Goal: Transaction & Acquisition: Obtain resource

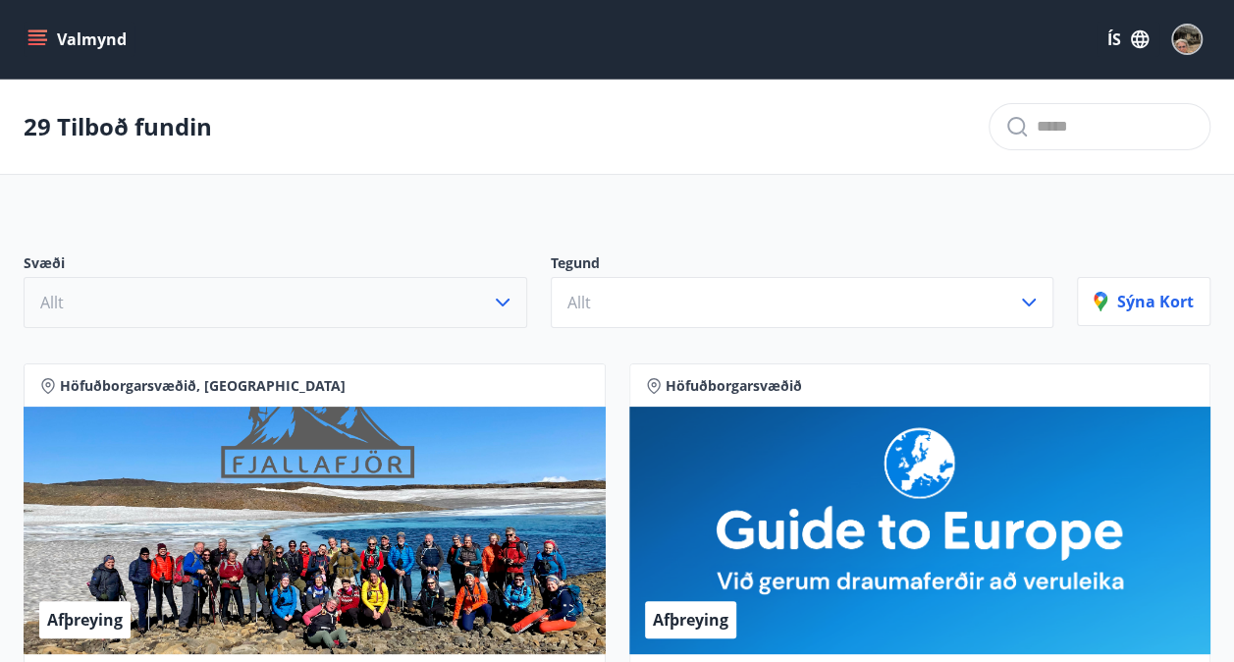
click at [514, 302] on icon "button" at bounding box center [503, 303] width 24 height 24
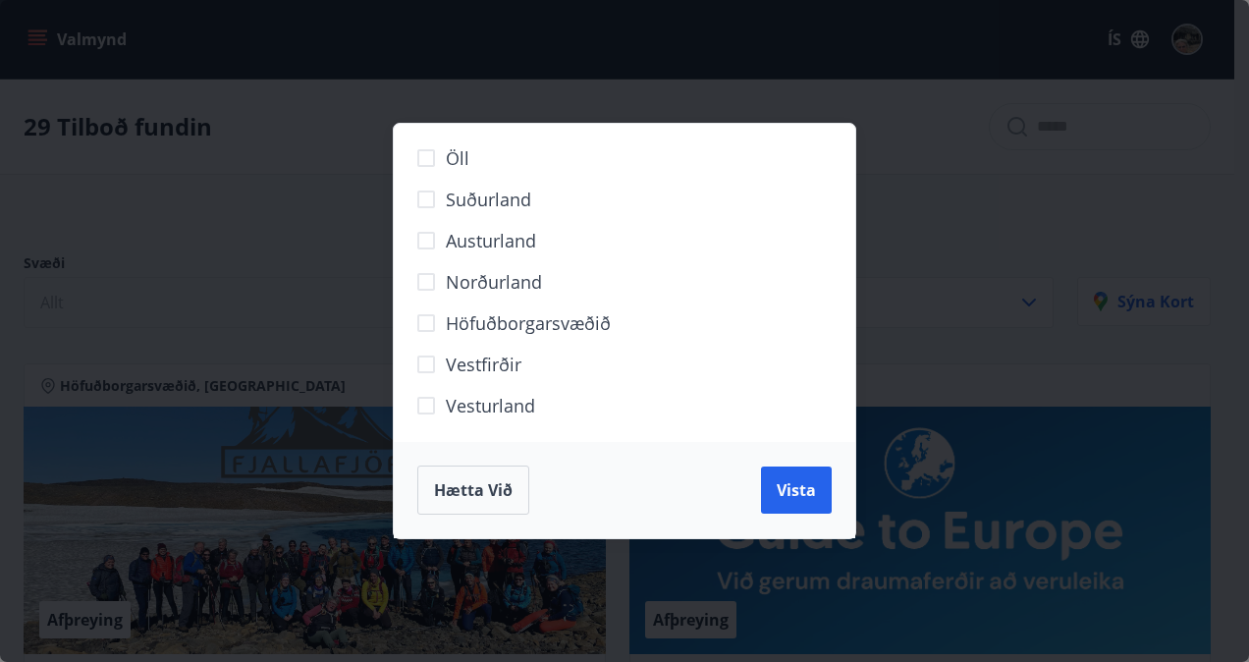
click at [587, 326] on span "Höfuðborgarsvæðið" at bounding box center [528, 323] width 165 height 26
click at [798, 492] on span "Vista" at bounding box center [795, 490] width 39 height 22
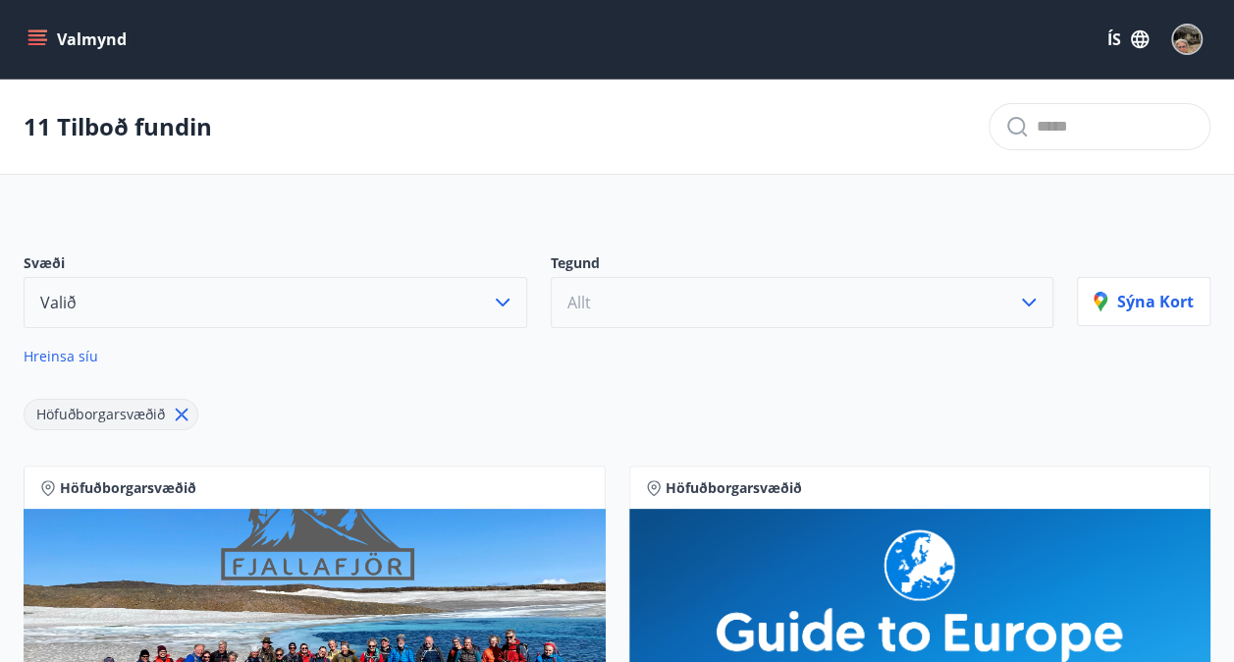
click at [1027, 303] on icon "button" at bounding box center [1029, 303] width 24 height 24
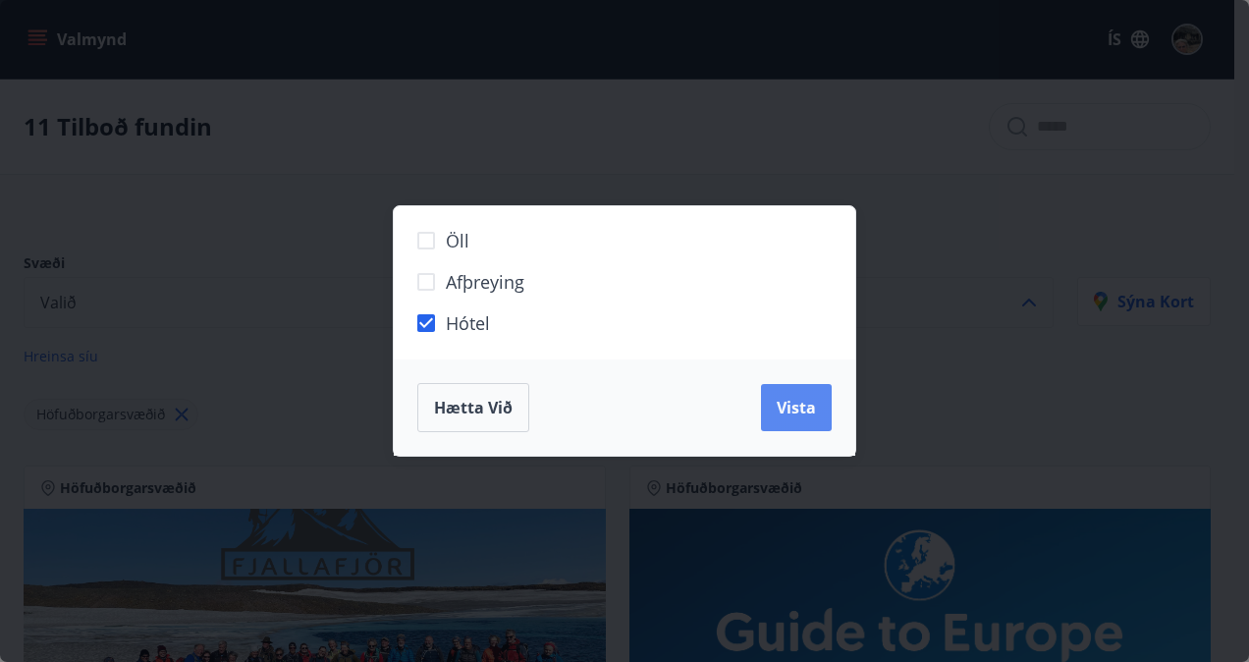
click at [801, 407] on span "Vista" at bounding box center [795, 408] width 39 height 22
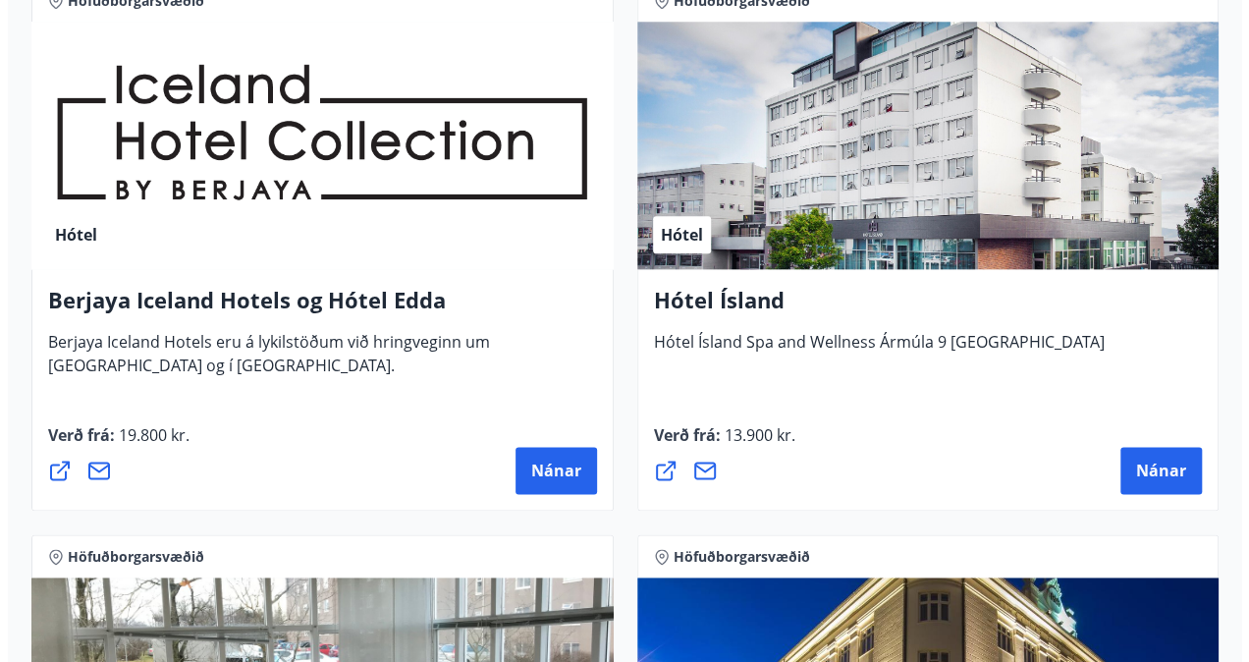
scroll to position [1086, 0]
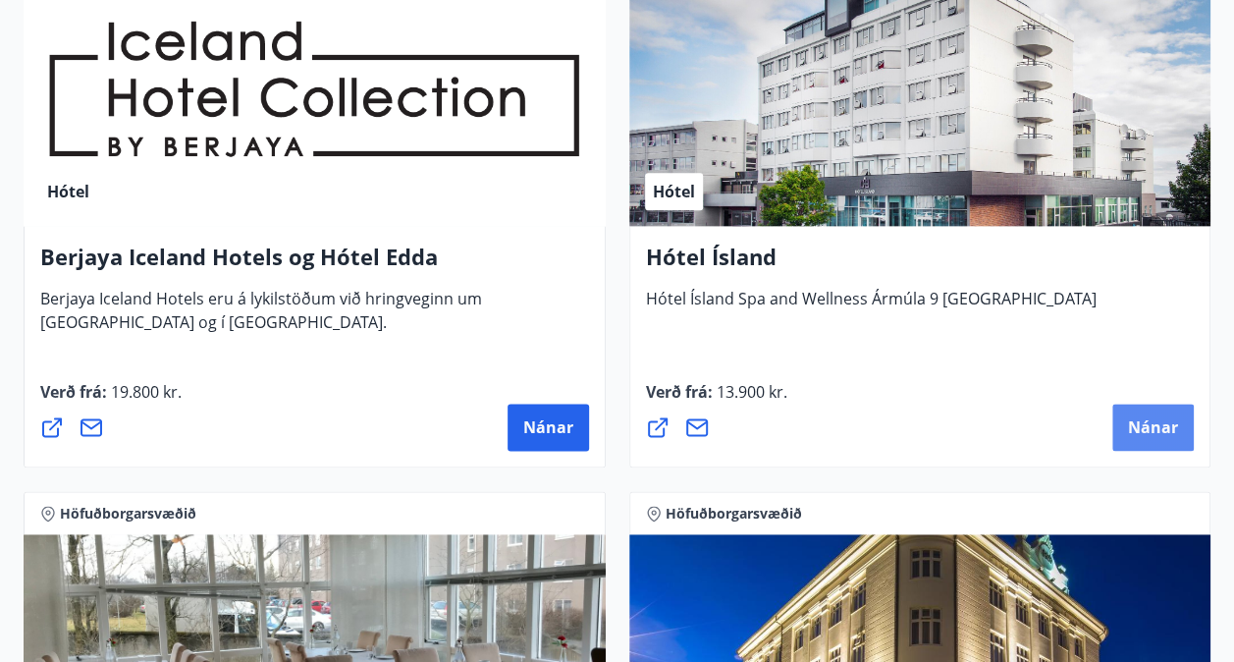
click at [1138, 426] on span "Nánar" at bounding box center [1153, 427] width 50 height 22
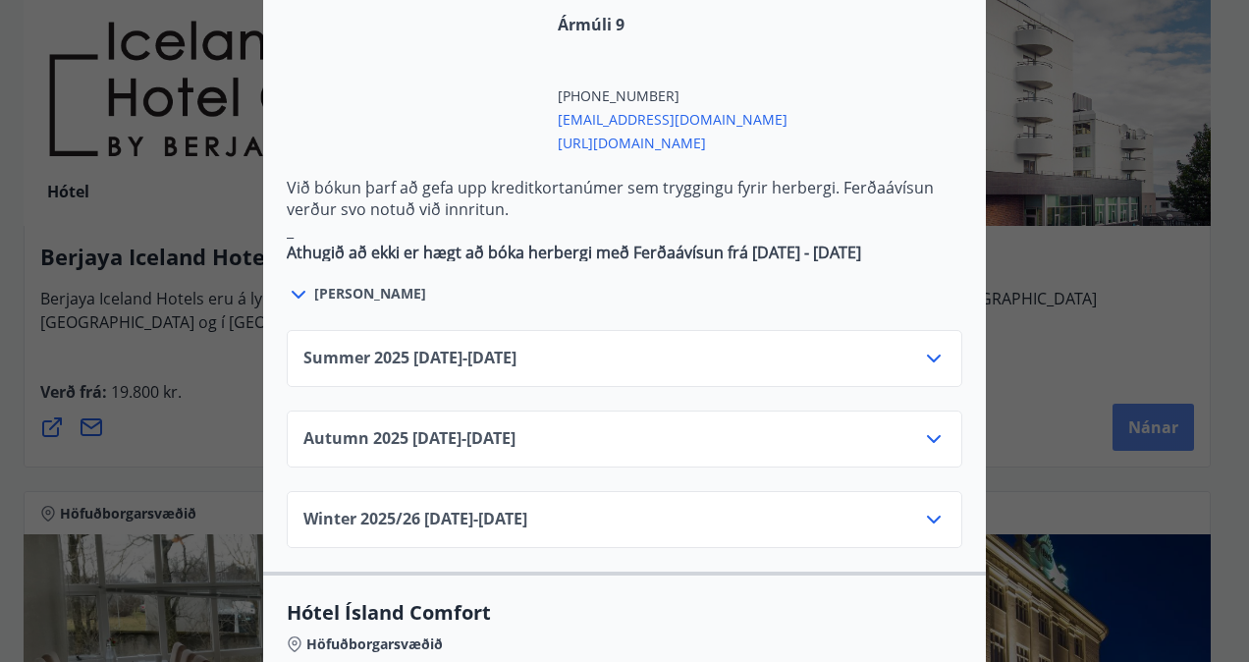
scroll to position [1234, 0]
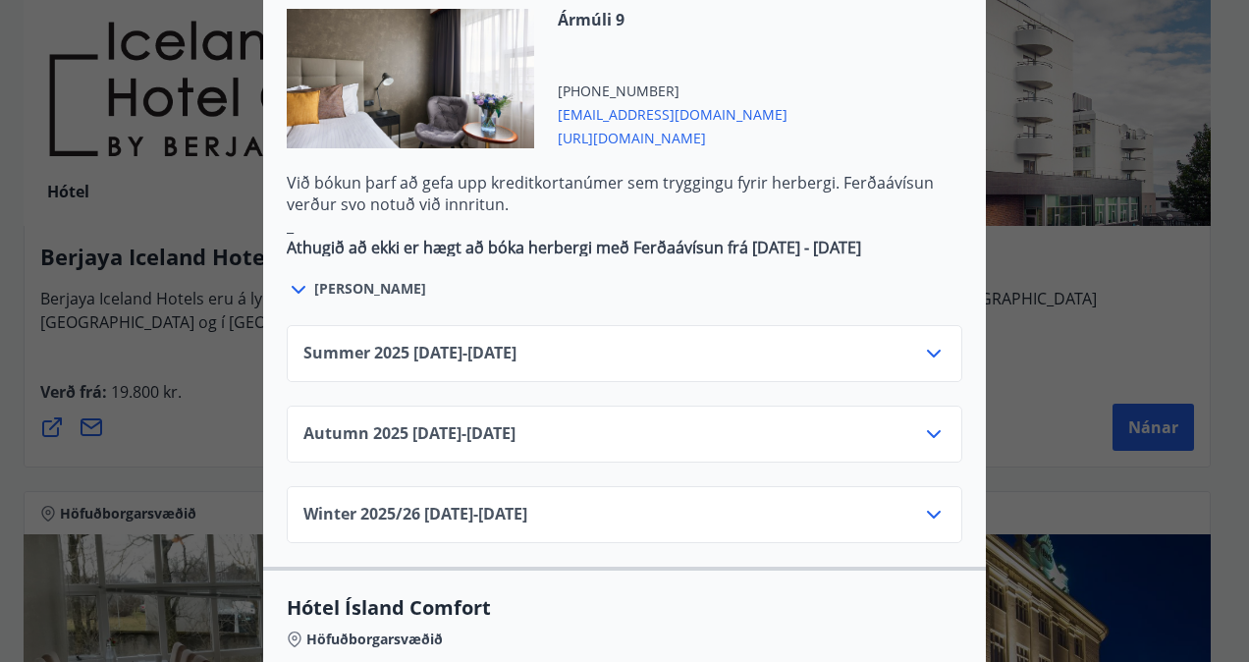
click at [926, 342] on icon at bounding box center [934, 354] width 24 height 24
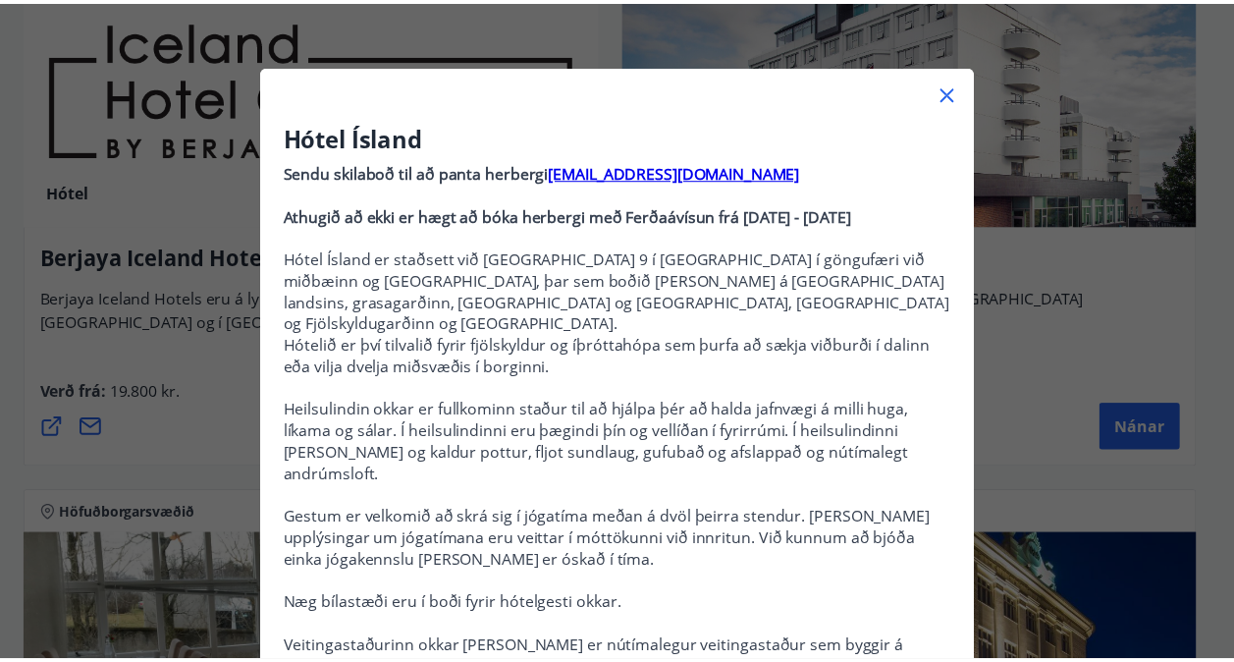
scroll to position [0, 0]
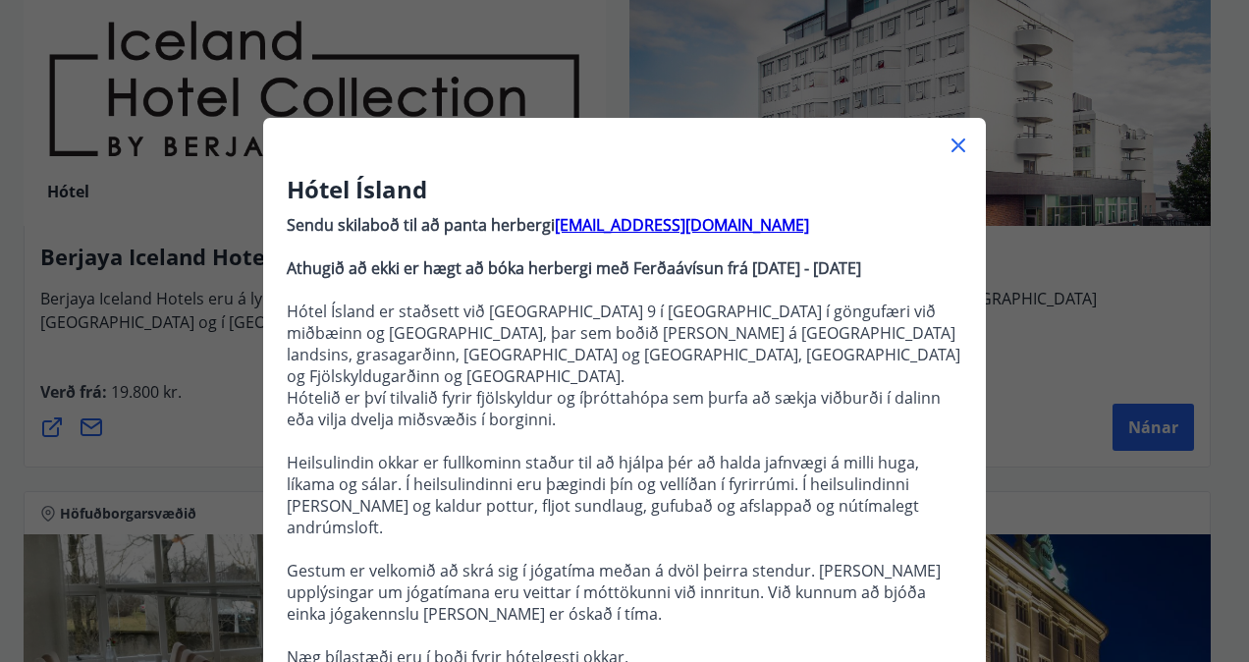
click at [949, 151] on icon at bounding box center [958, 145] width 24 height 24
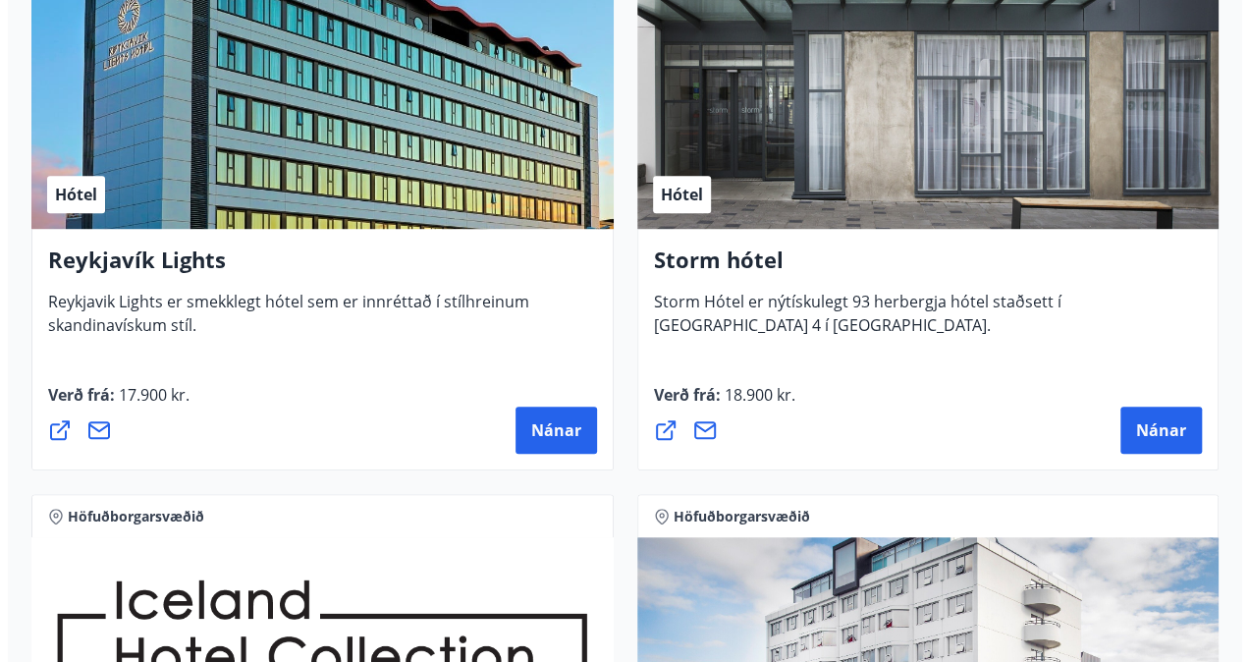
scroll to position [528, 0]
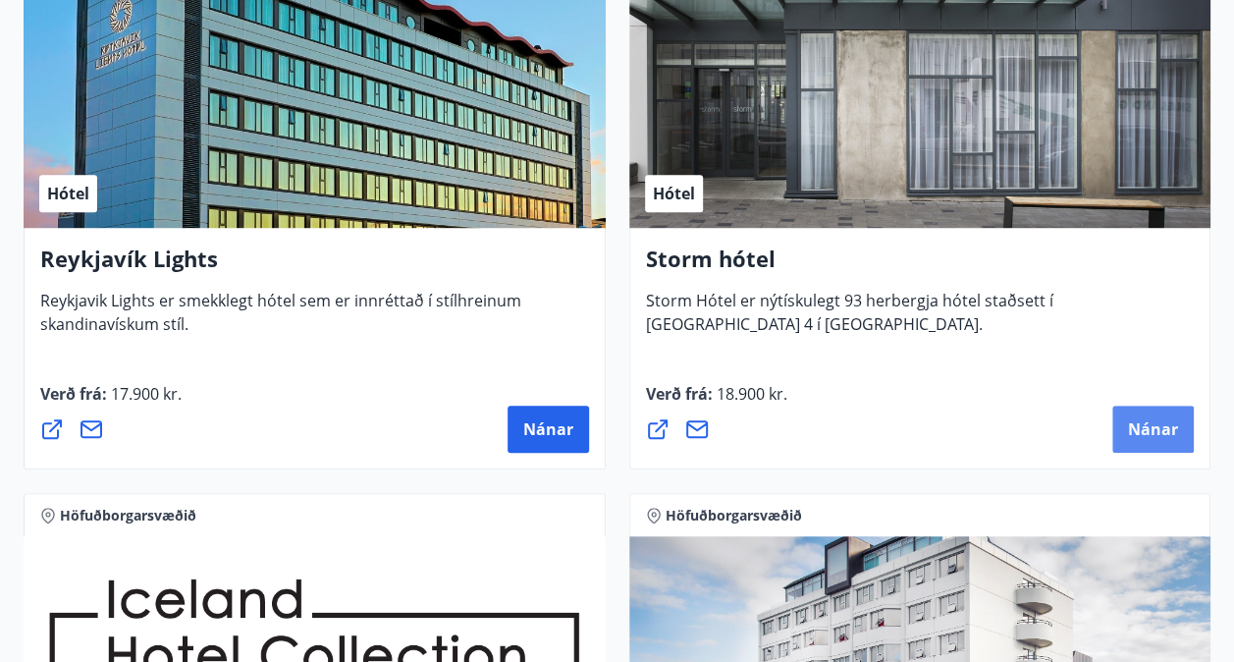
click at [1147, 432] on span "Nánar" at bounding box center [1153, 429] width 50 height 22
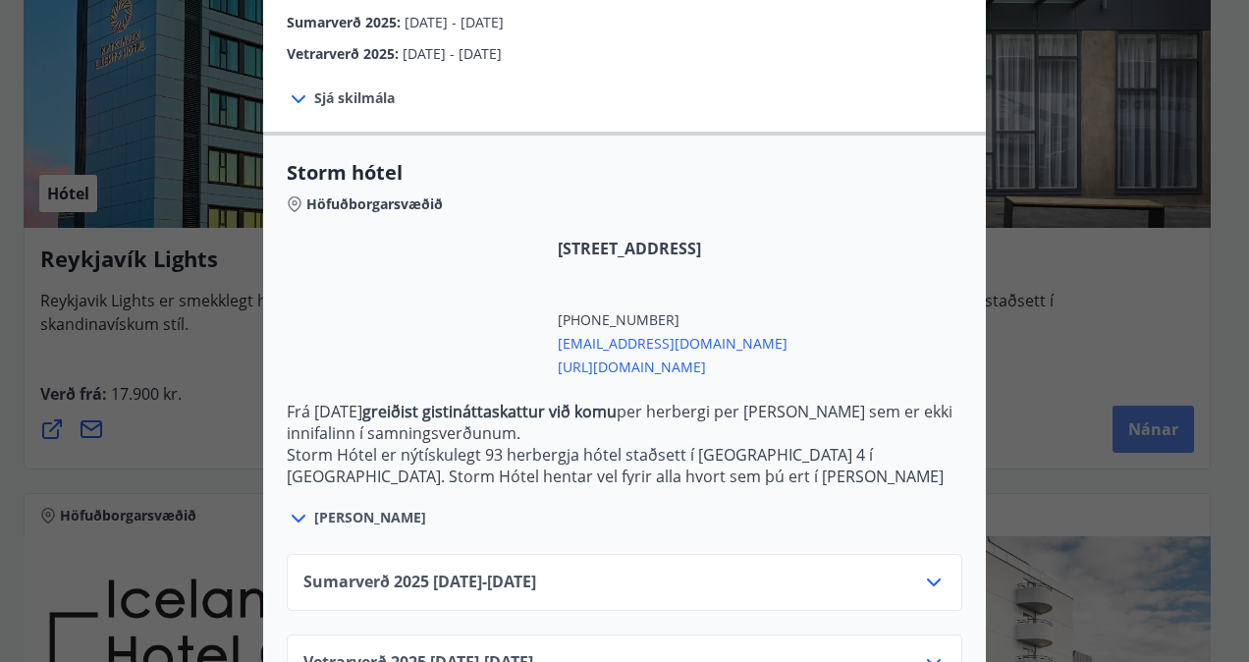
scroll to position [436, 0]
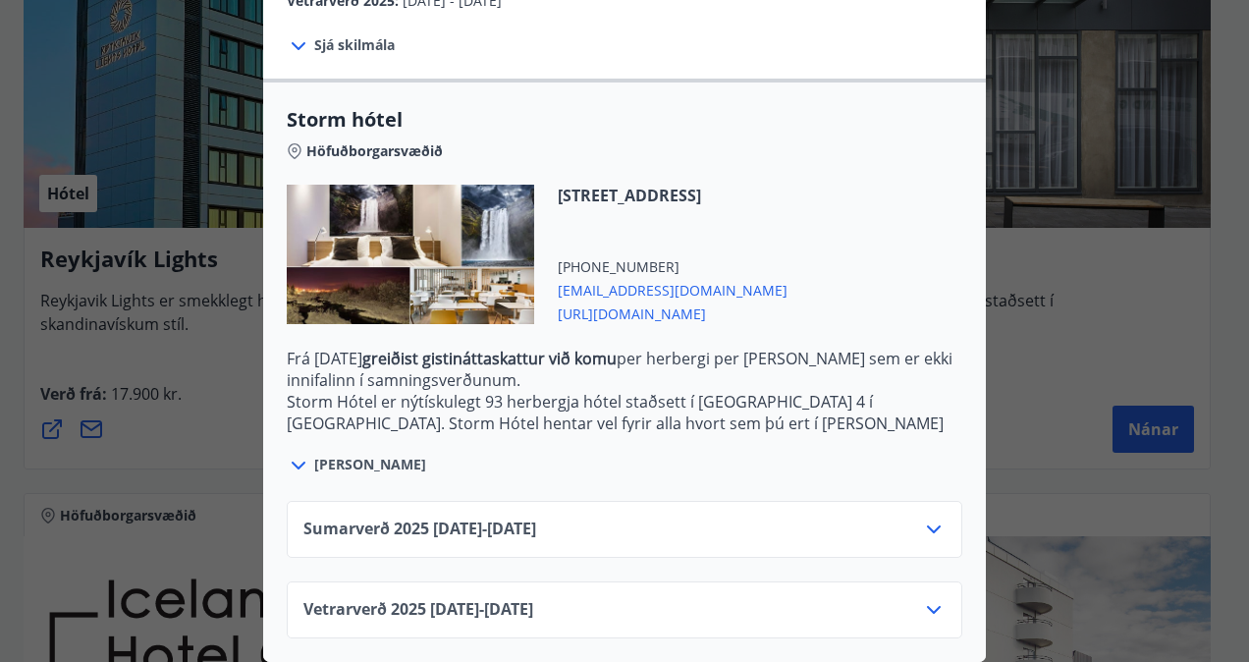
click at [929, 517] on icon at bounding box center [934, 529] width 24 height 24
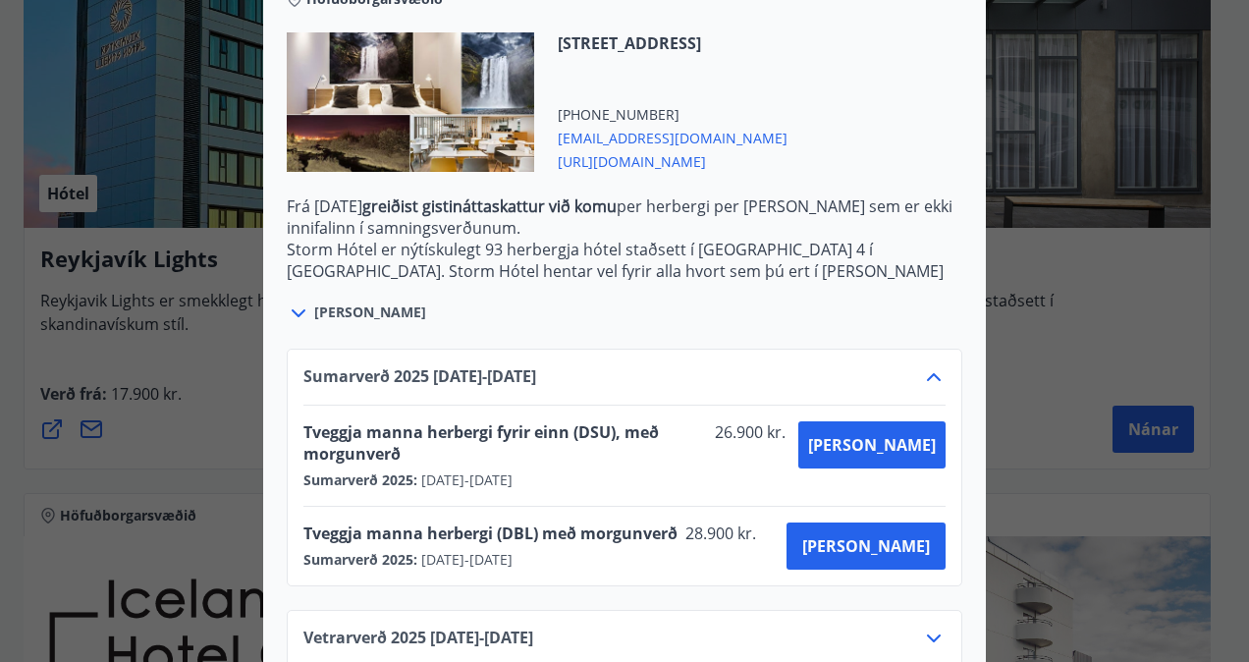
scroll to position [594, 0]
